Goal: Information Seeking & Learning: Check status

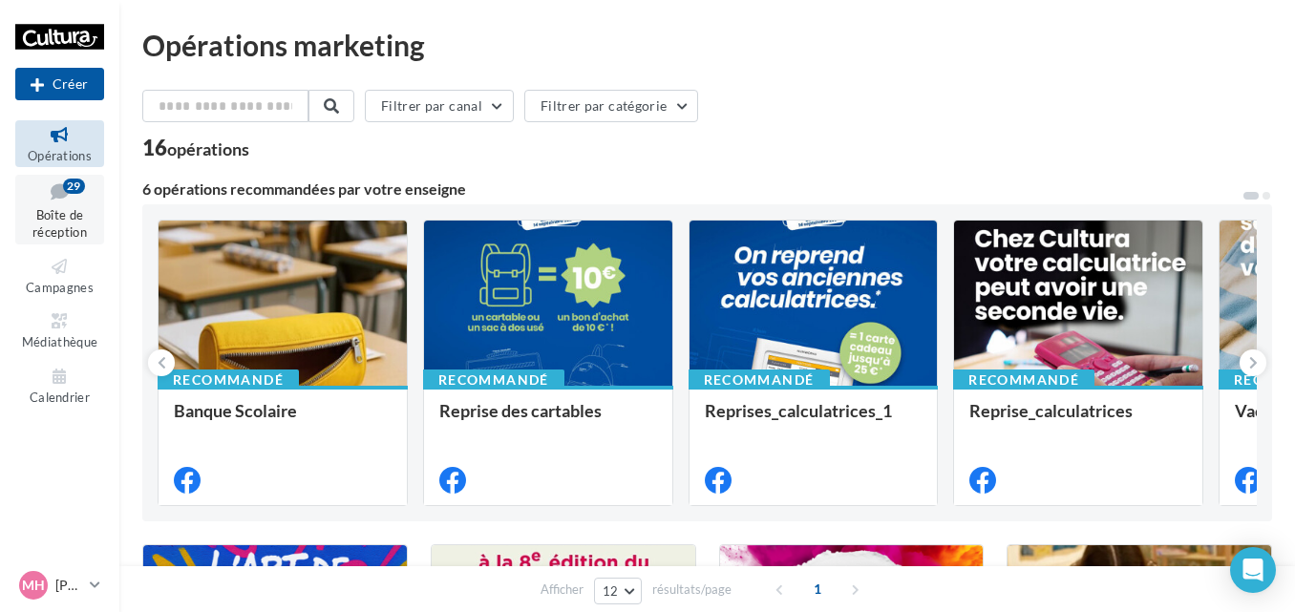
click at [46, 202] on icon at bounding box center [59, 192] width 77 height 26
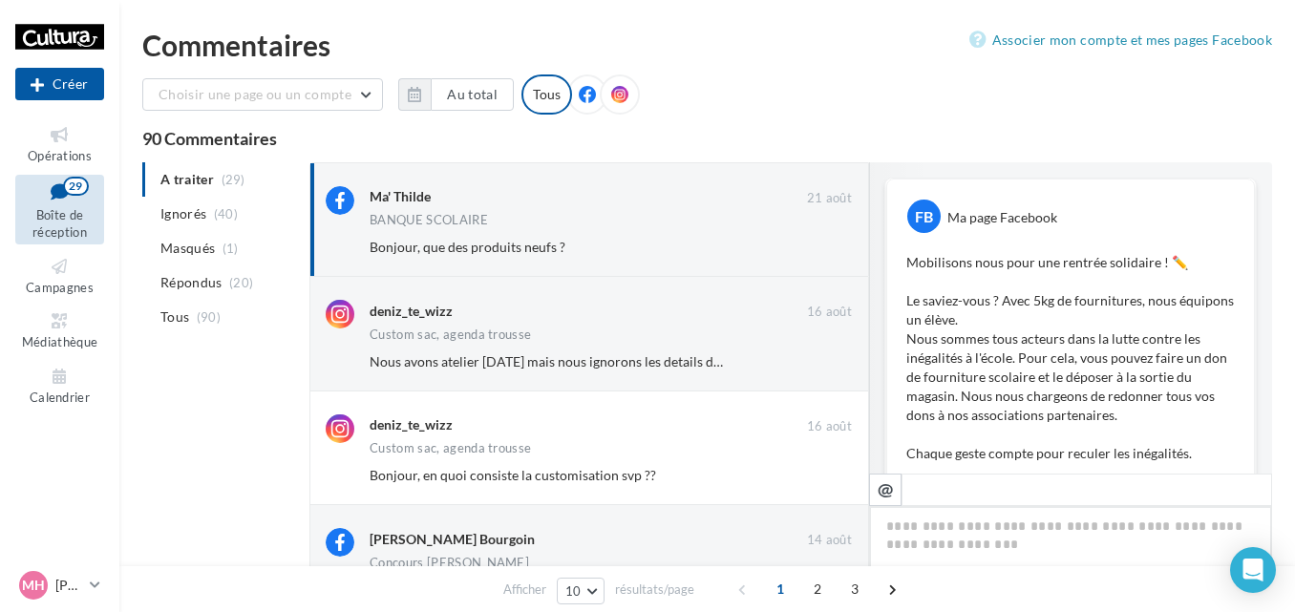
scroll to position [705, 0]
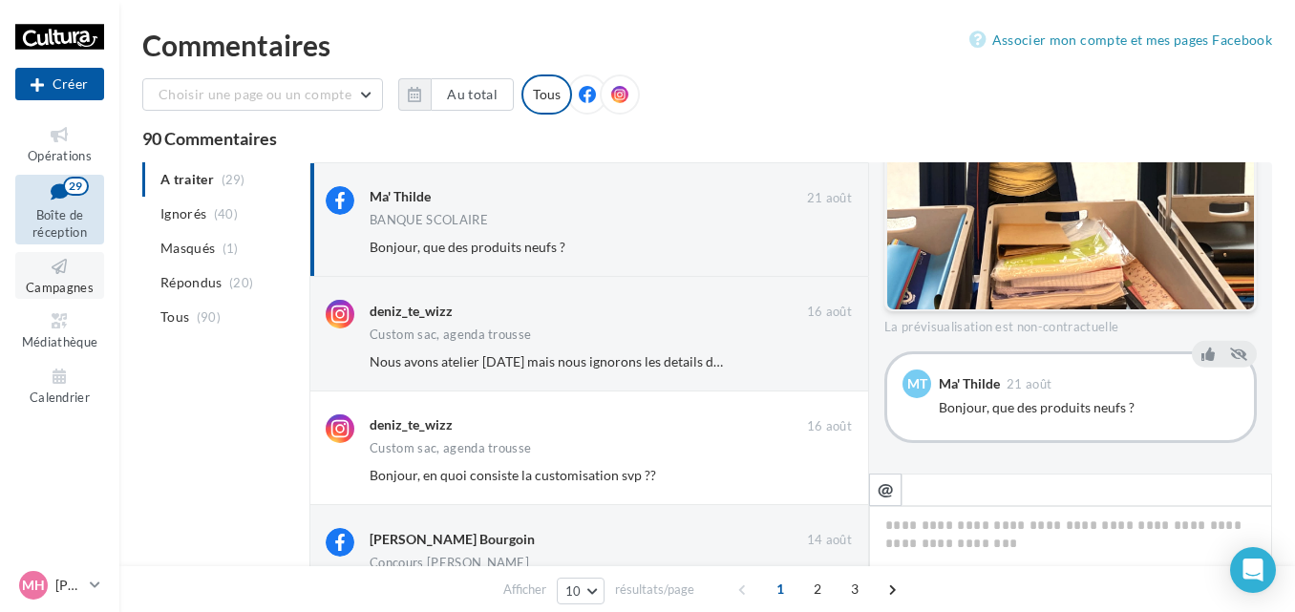
click at [44, 259] on icon at bounding box center [59, 267] width 77 height 22
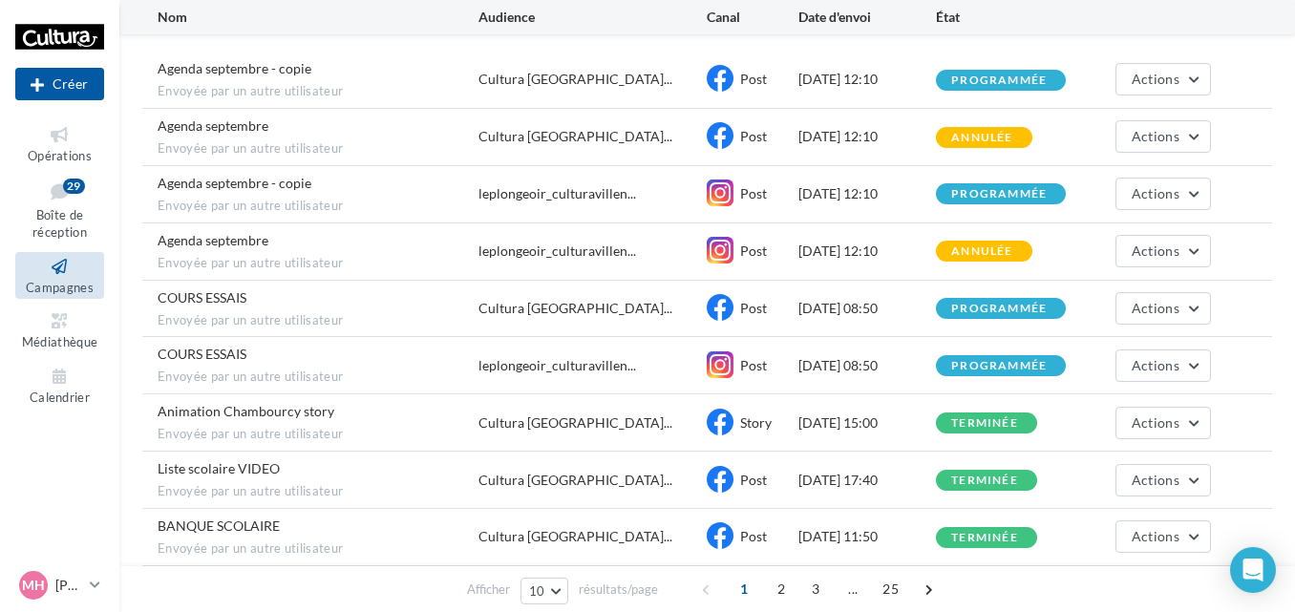
scroll to position [345, 0]
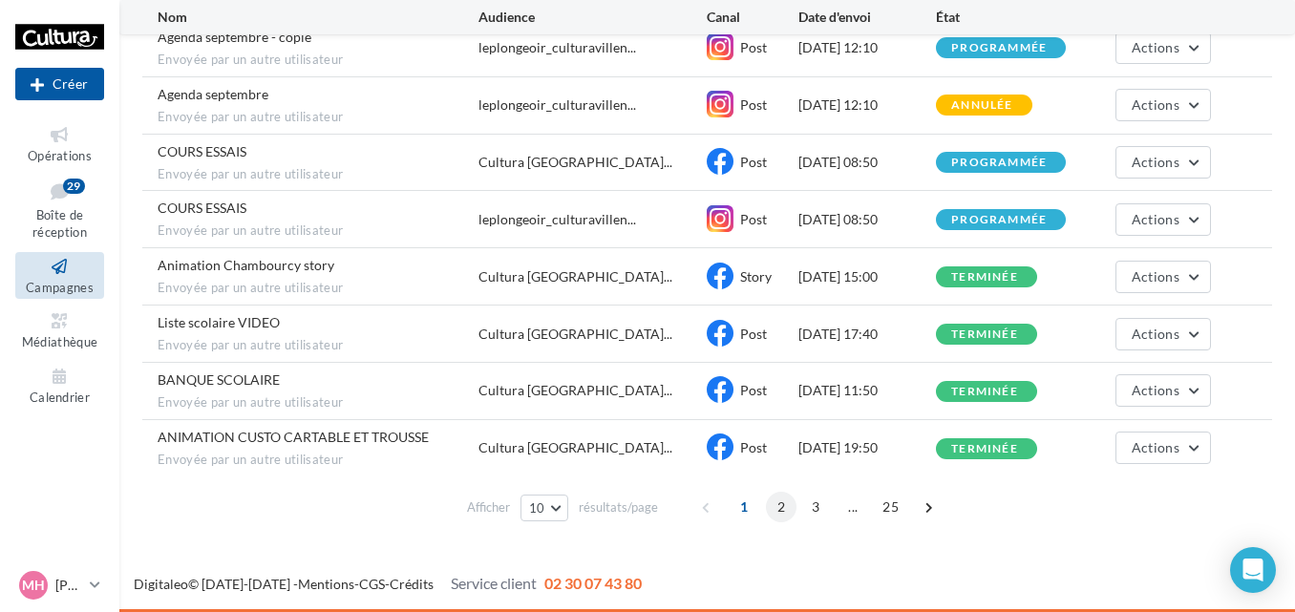
click at [780, 505] on span "2" at bounding box center [781, 507] width 31 height 31
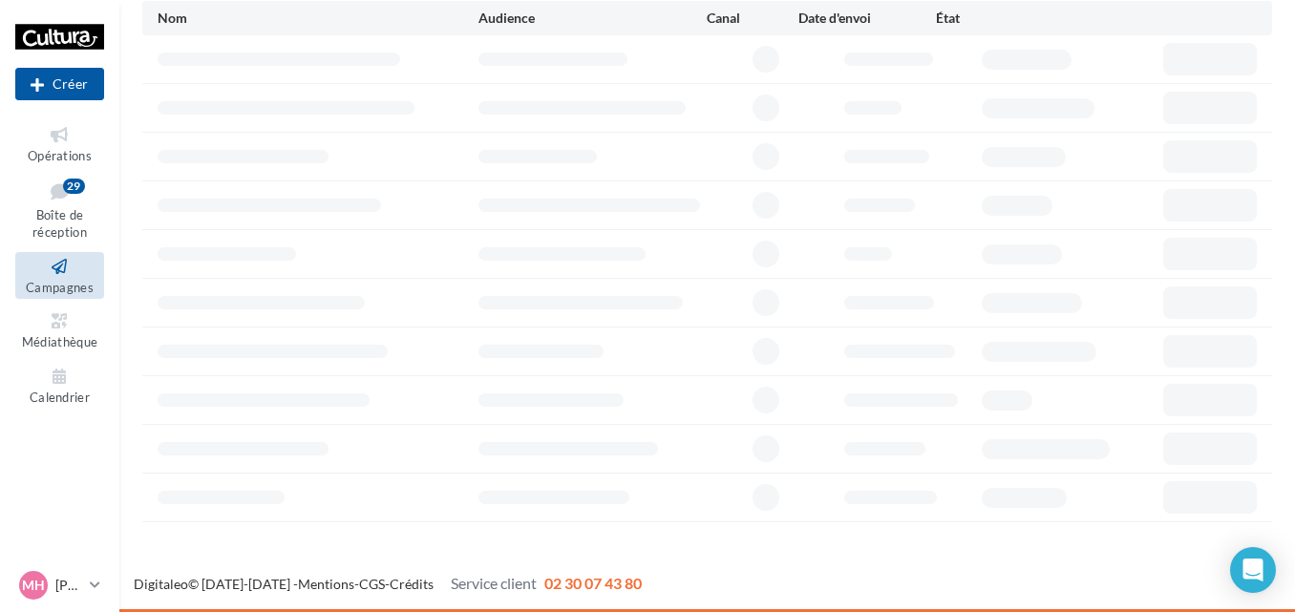
scroll to position [173, 0]
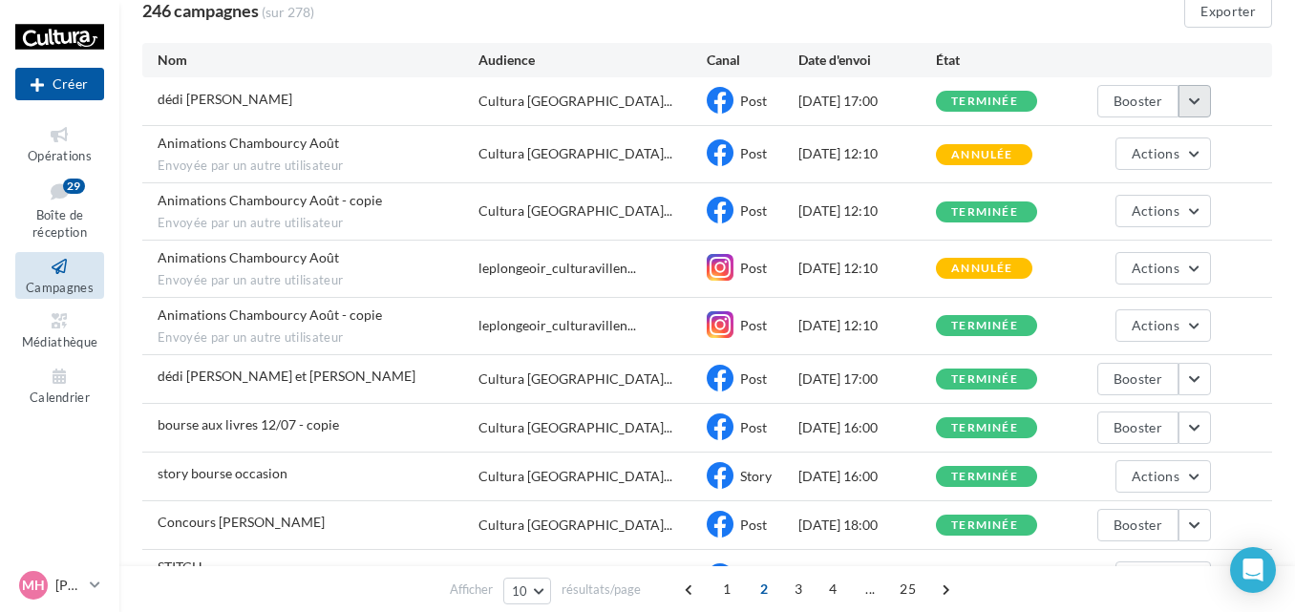
click at [1209, 95] on button "button" at bounding box center [1194, 101] width 32 height 32
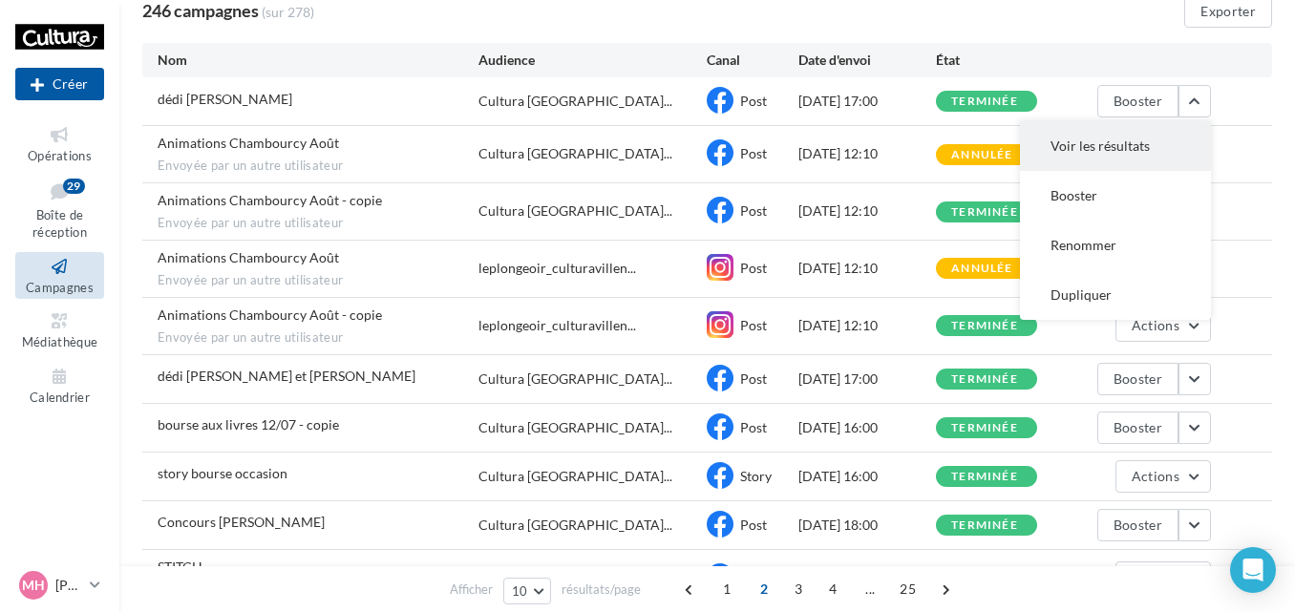
click at [1143, 138] on button "Voir les résultats" at bounding box center [1115, 146] width 191 height 50
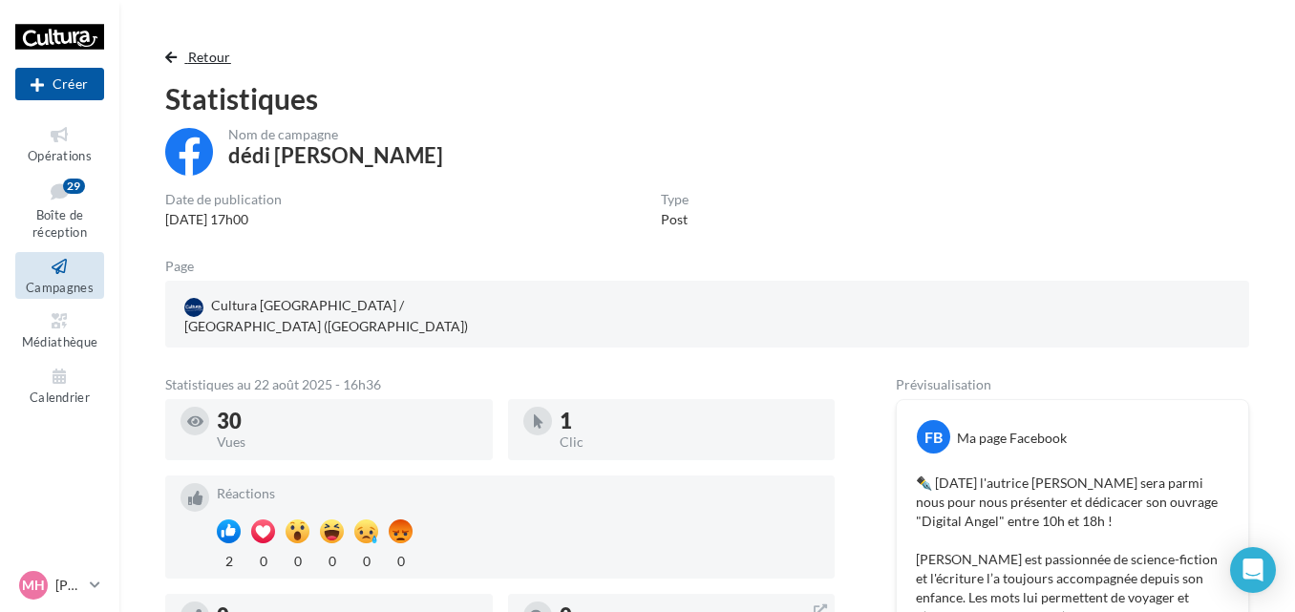
click at [170, 53] on span "button" at bounding box center [170, 57] width 11 height 13
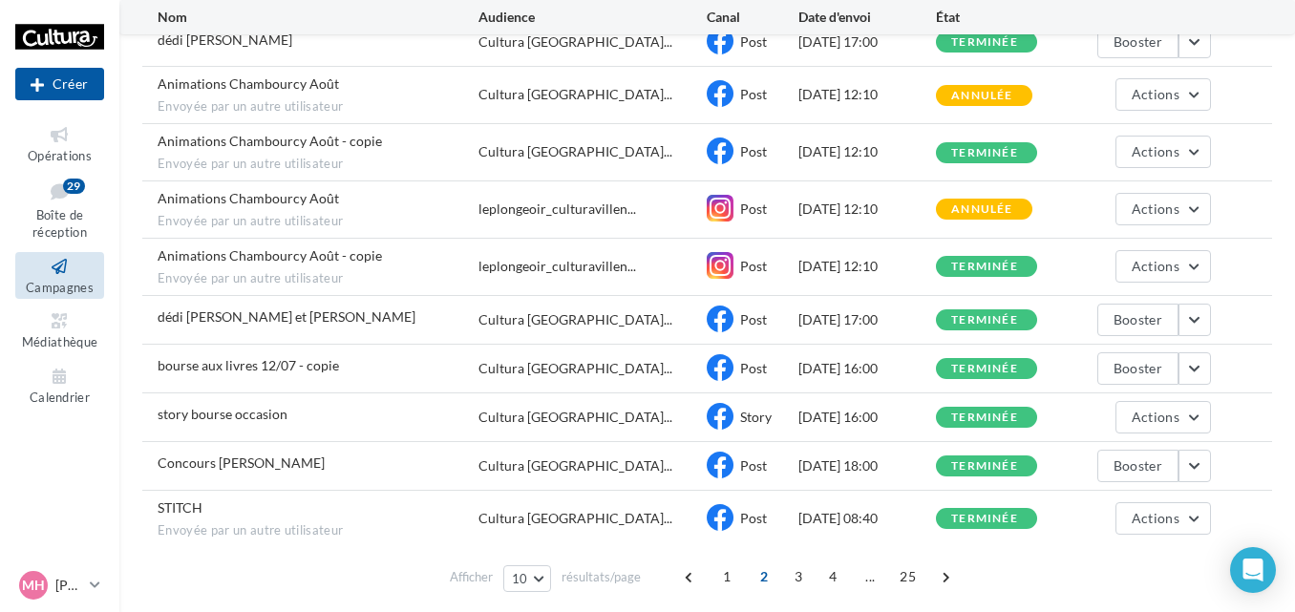
scroll to position [231, 0]
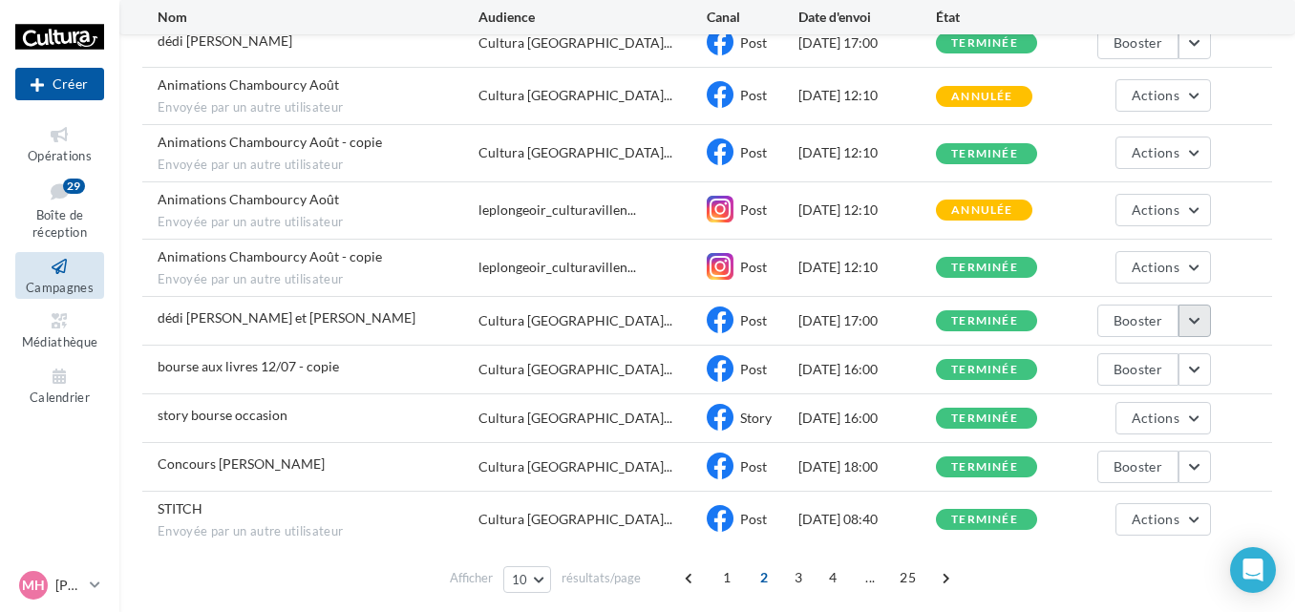
click at [1193, 329] on button "button" at bounding box center [1194, 321] width 32 height 32
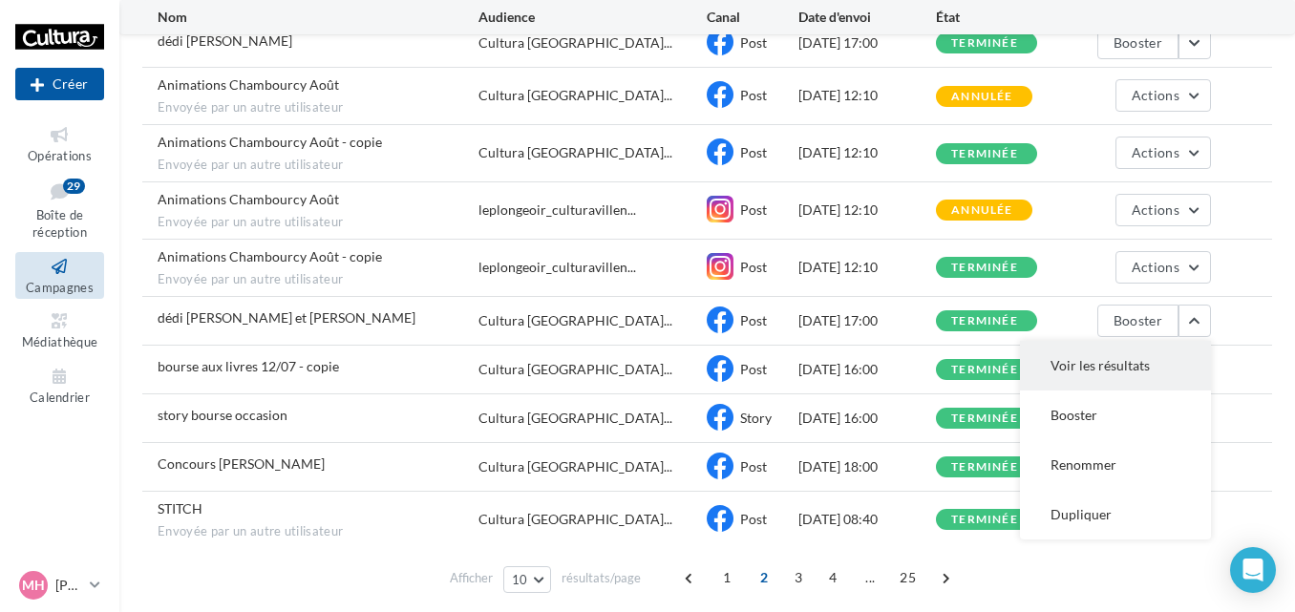
click at [1122, 355] on button "Voir les résultats" at bounding box center [1115, 366] width 191 height 50
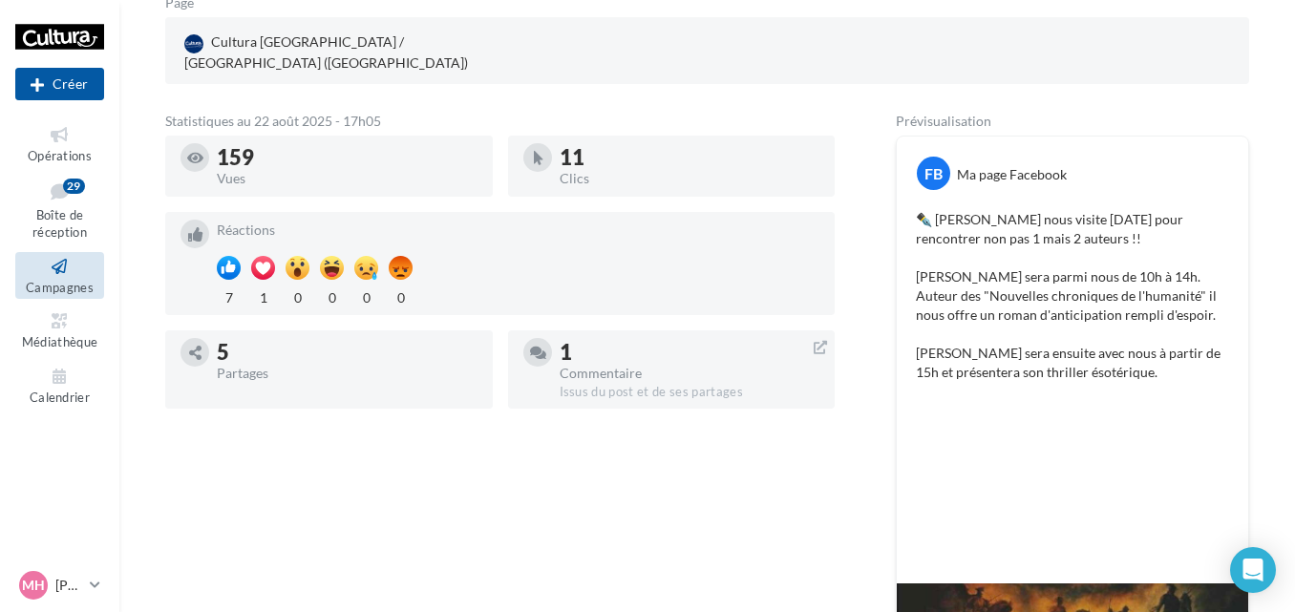
scroll to position [533, 0]
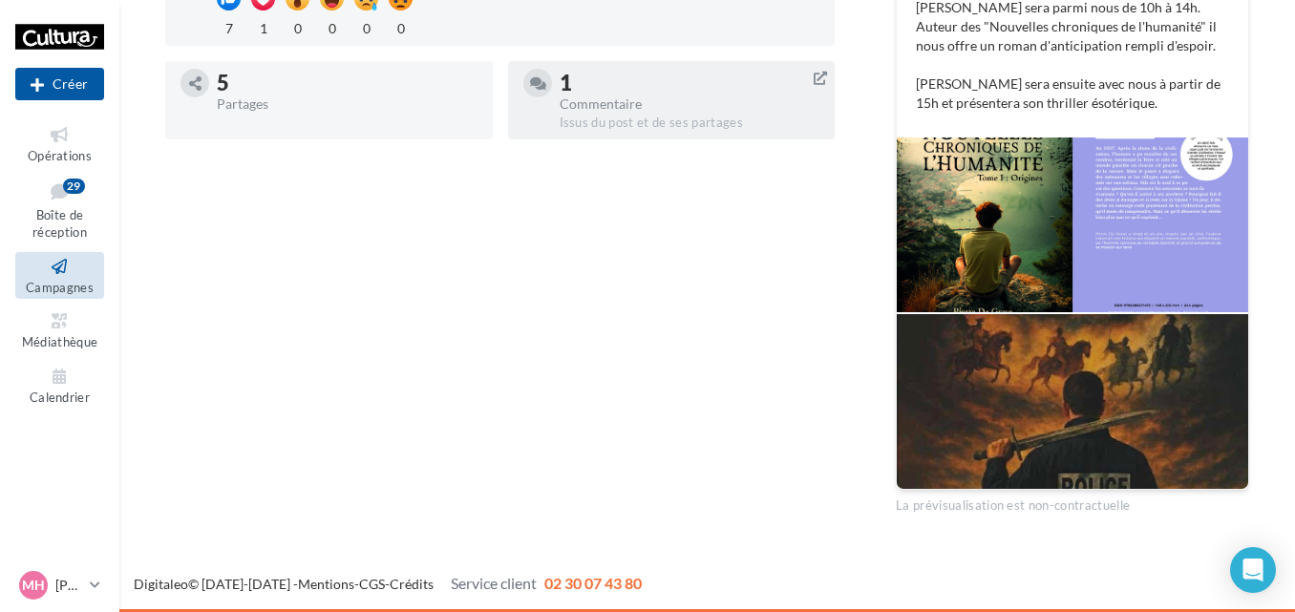
click at [560, 88] on div "1" at bounding box center [690, 83] width 261 height 21
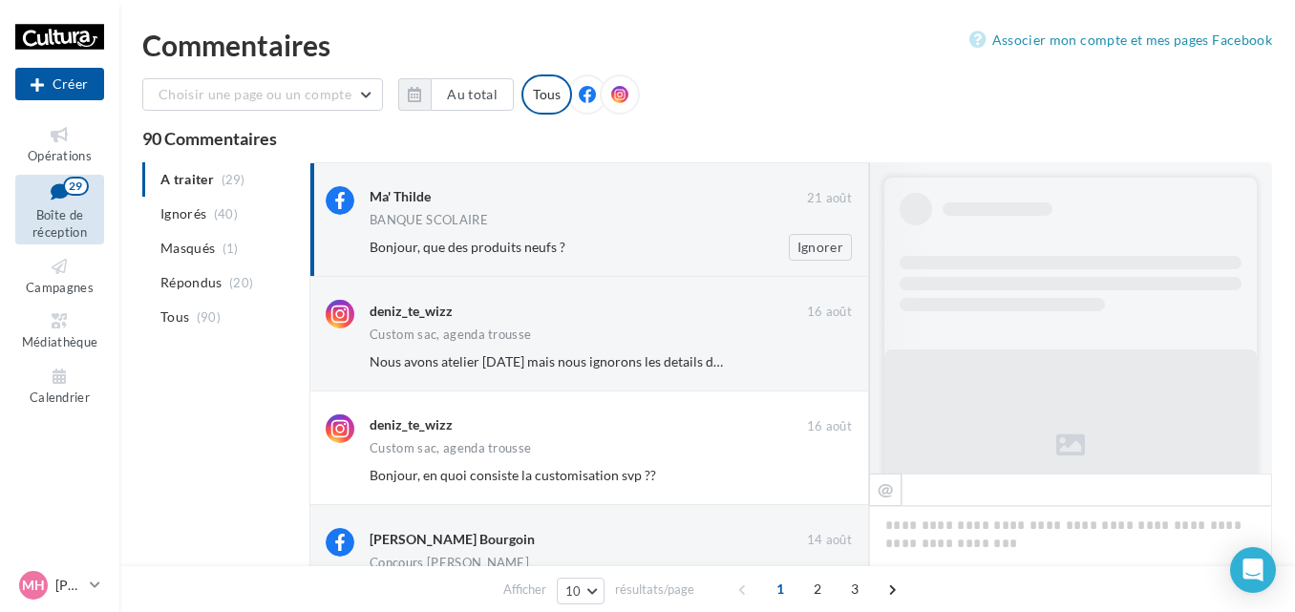
click at [522, 247] on span "Bonjour, que des produits neufs ?" at bounding box center [468, 247] width 196 height 16
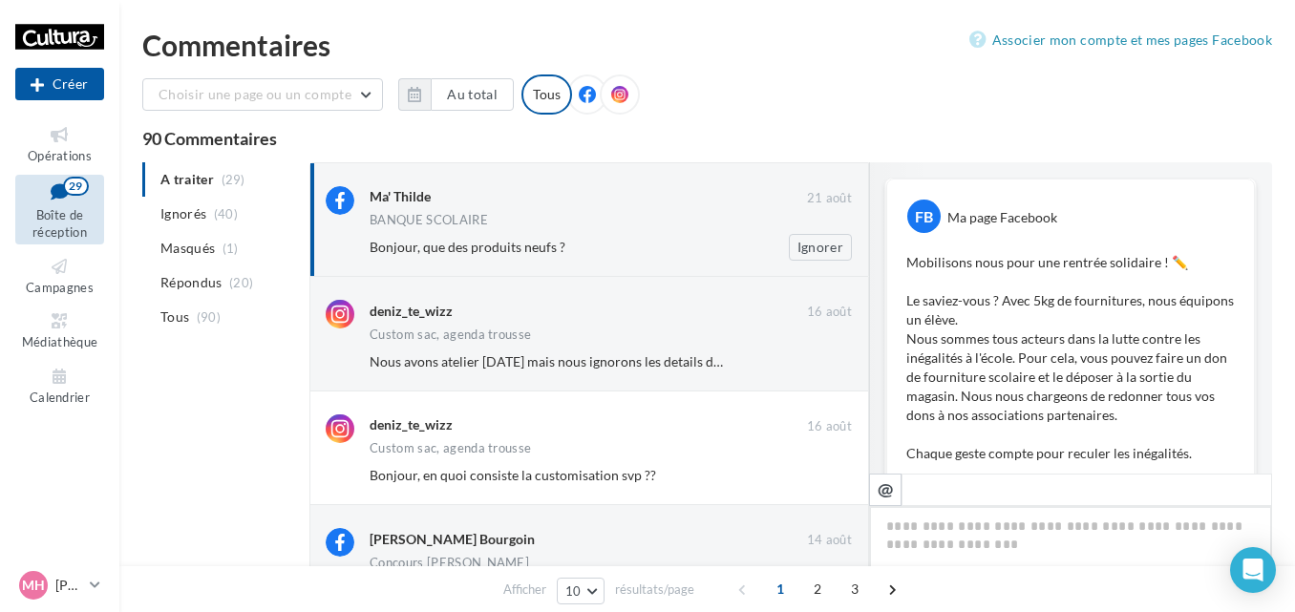
scroll to position [705, 0]
